Goal: Task Accomplishment & Management: Use online tool/utility

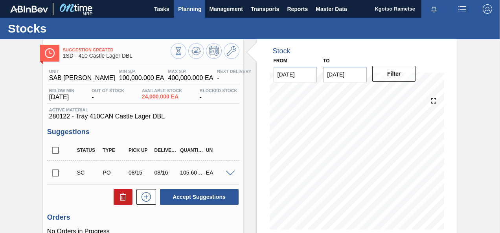
click at [191, 11] on span "Planning" at bounding box center [189, 8] width 23 height 9
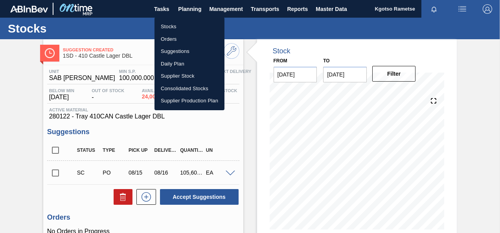
click at [182, 29] on li "Stocks" at bounding box center [189, 26] width 70 height 13
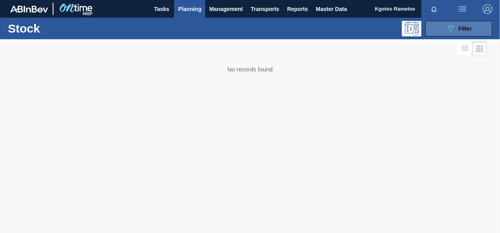
click at [428, 30] on button "089F7B8B-B2A5-4AFE-B5C0-19BA573D28AC Filter" at bounding box center [458, 29] width 67 height 16
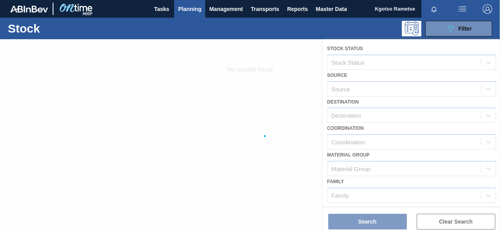
click at [373, 126] on div at bounding box center [250, 136] width 500 height 194
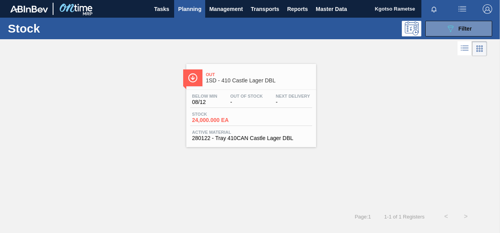
click at [269, 116] on div "Stock 24,000.000 EA" at bounding box center [251, 119] width 122 height 14
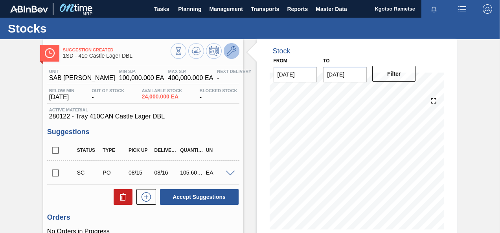
click at [236, 51] on button at bounding box center [232, 51] width 16 height 16
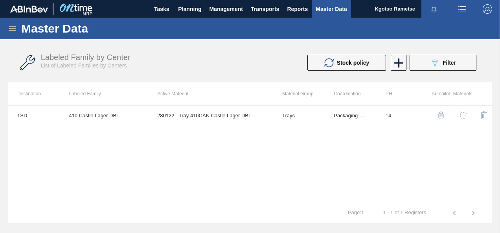
click at [461, 113] on img "button" at bounding box center [463, 116] width 8 height 8
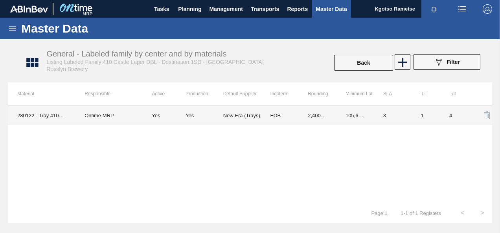
click at [274, 117] on td "FOB" at bounding box center [280, 116] width 38 height 20
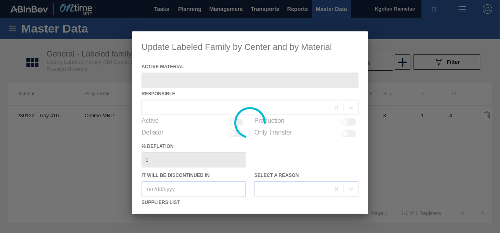
type Material "280122 - Tray 410CAN Castle Lager DBL"
checkbox input "true"
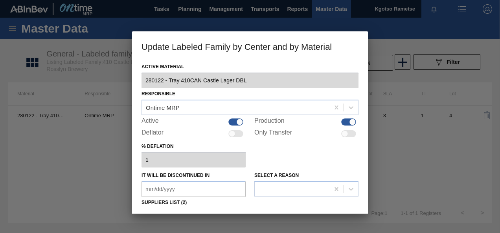
scroll to position [120, 0]
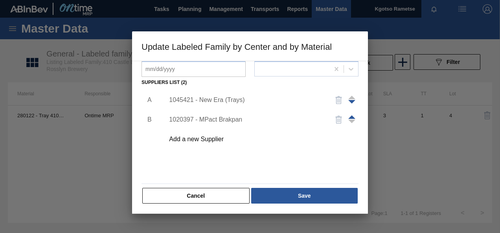
click at [227, 102] on div "1045421 - New Era (Trays)" at bounding box center [246, 100] width 154 height 7
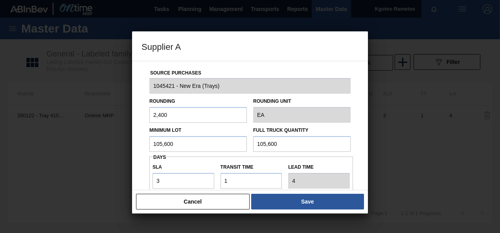
drag, startPoint x: 200, startPoint y: 147, endPoint x: 61, endPoint y: 147, distance: 139.5
click at [69, 147] on div "Supplier A Source Purchases 1045421 - New Era (Trays) Rounding 2,400 Rounding U…" at bounding box center [250, 116] width 500 height 233
drag, startPoint x: 146, startPoint y: 143, endPoint x: 125, endPoint y: 153, distance: 23.0
click at [130, 145] on div "Supplier A Source Purchases 1045421 - New Era (Trays) Rounding 2,400 Rounding U…" at bounding box center [250, 116] width 500 height 233
type input "72,000"
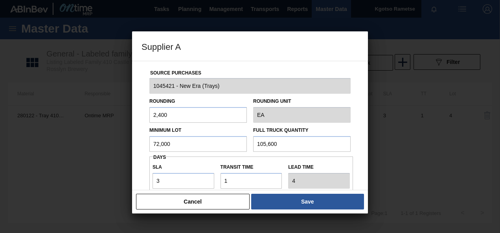
drag, startPoint x: 286, startPoint y: 141, endPoint x: 170, endPoint y: 145, distance: 116.4
click at [198, 145] on div "Minimum Lot 72,000 Full Truck Quantity 105,600" at bounding box center [249, 137] width 207 height 29
paste input "72,0"
type input "72,000"
drag, startPoint x: 116, startPoint y: 191, endPoint x: 94, endPoint y: 191, distance: 21.6
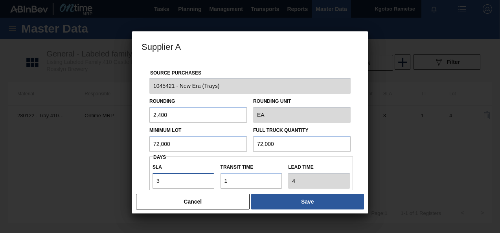
click at [104, 191] on div "Supplier A Source Purchases 1045421 - New Era (Trays) Rounding 2,400 Rounding U…" at bounding box center [250, 116] width 500 height 233
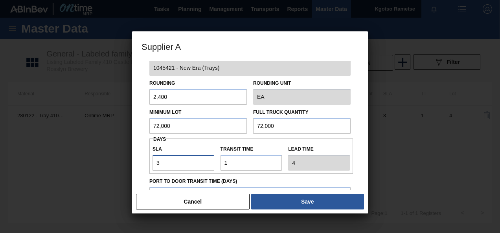
type input "0"
type input "1"
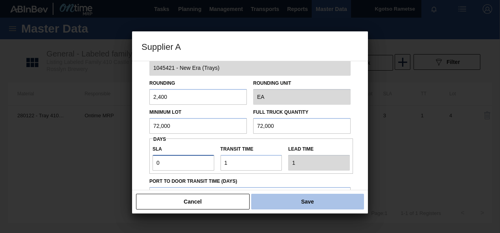
type input "0"
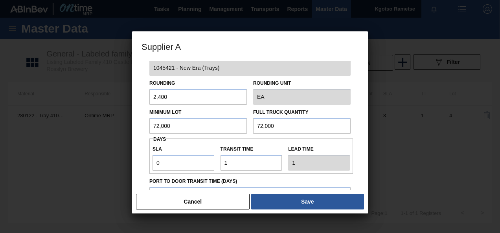
click at [286, 200] on button "Save" at bounding box center [307, 202] width 113 height 16
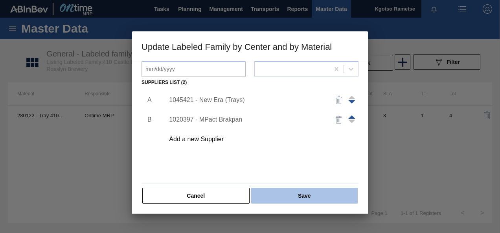
click at [288, 194] on button "Save" at bounding box center [304, 196] width 106 height 16
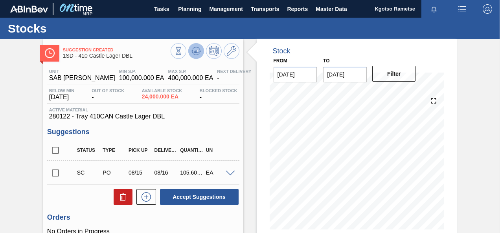
click at [183, 50] on icon at bounding box center [178, 51] width 9 height 9
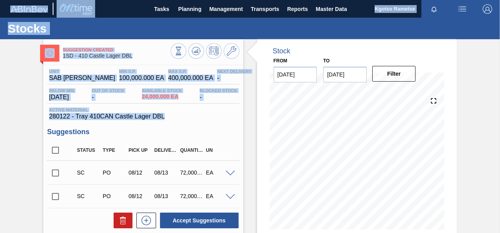
click at [0, 0] on html "Tasks Planning Management Transports Reports Master Data Kgotso [PERSON_NAME] a…" at bounding box center [250, 0] width 500 height 0
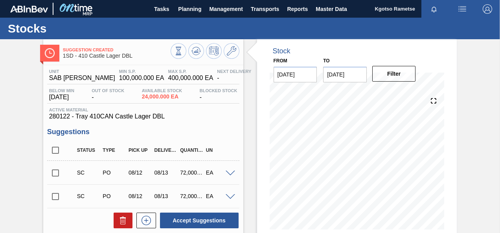
click at [0, 0] on html "Tasks Planning Management Transports Reports Master Data Kgotso [PERSON_NAME] a…" at bounding box center [250, 0] width 500 height 0
